Goal: Task Accomplishment & Management: Manage account settings

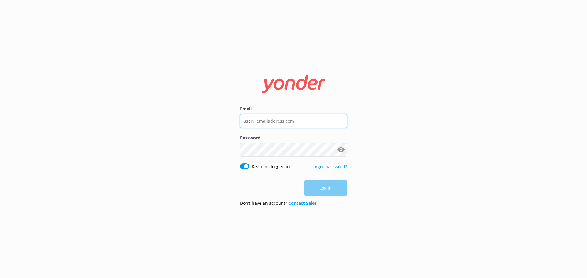
click at [254, 121] on input "Email" at bounding box center [293, 121] width 107 height 14
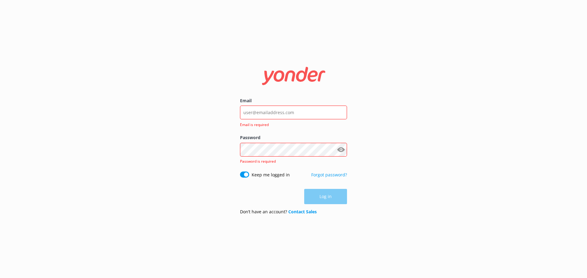
type input "[EMAIL_ADDRESS][DOMAIN_NAME]"
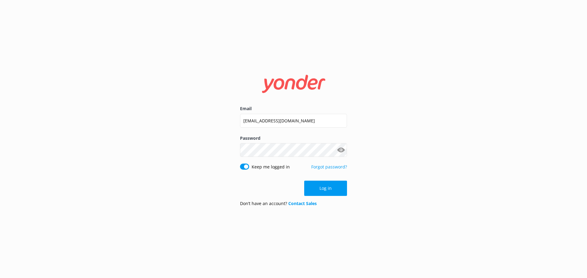
click at [378, 223] on div "Email [EMAIL_ADDRESS][DOMAIN_NAME] Password Show password Keep me logged in For…" at bounding box center [293, 139] width 587 height 278
click at [330, 187] on button "Log in" at bounding box center [325, 188] width 43 height 15
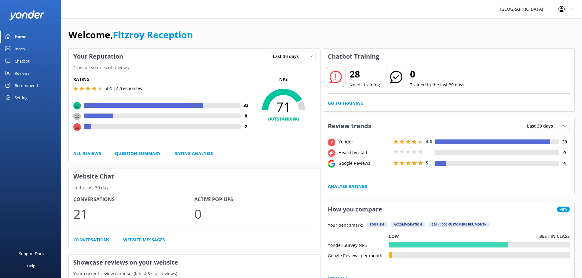
click at [25, 73] on div "Reviews" at bounding box center [22, 73] width 15 height 12
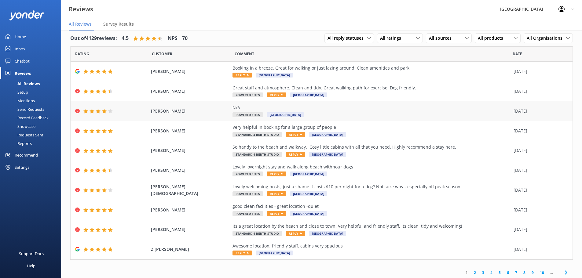
scroll to position [8, 0]
